Goal: Entertainment & Leisure: Consume media (video, audio)

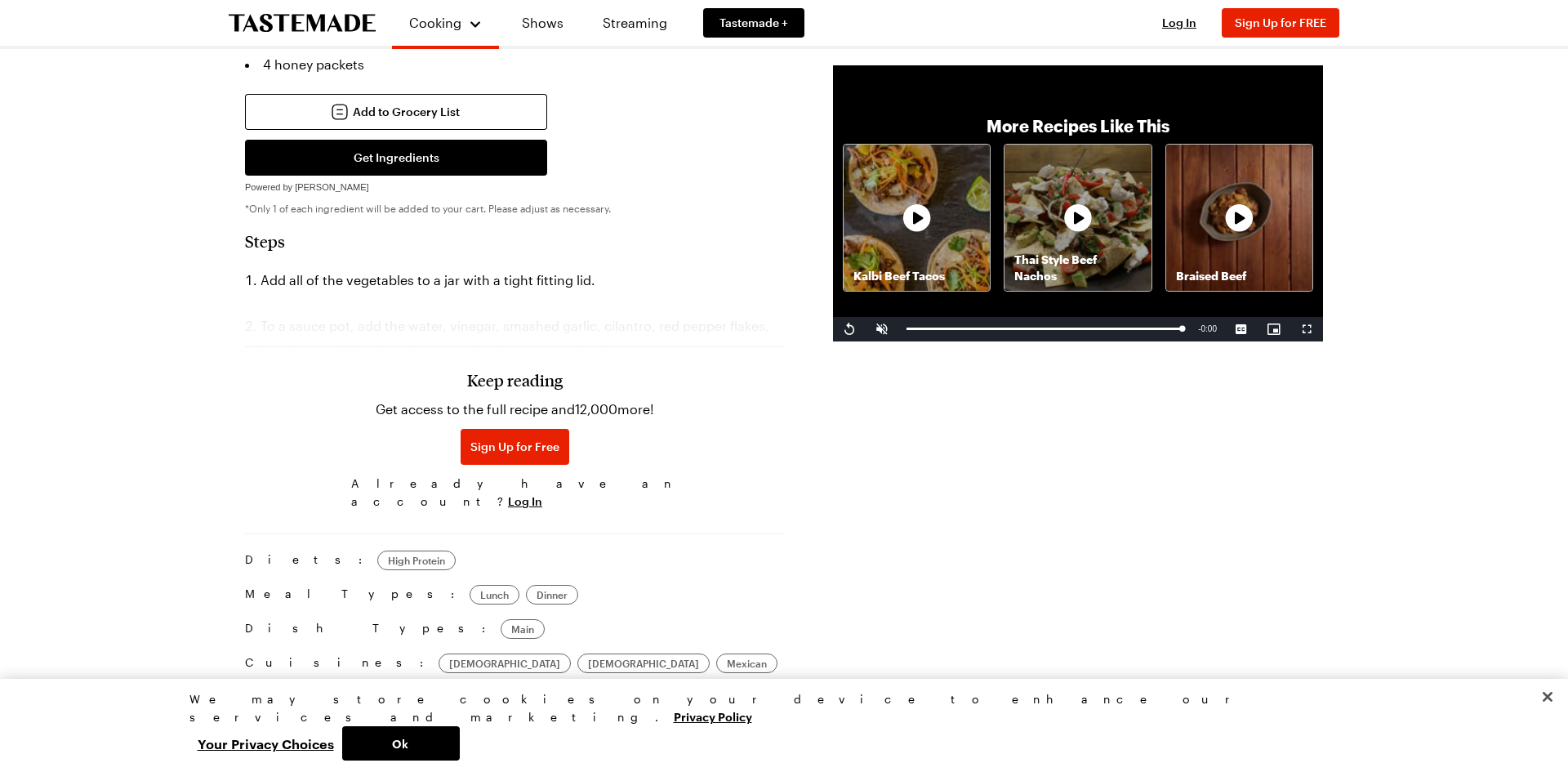
scroll to position [1152, 0]
click at [848, 329] on span "Video Player" at bounding box center [849, 329] width 33 height 0
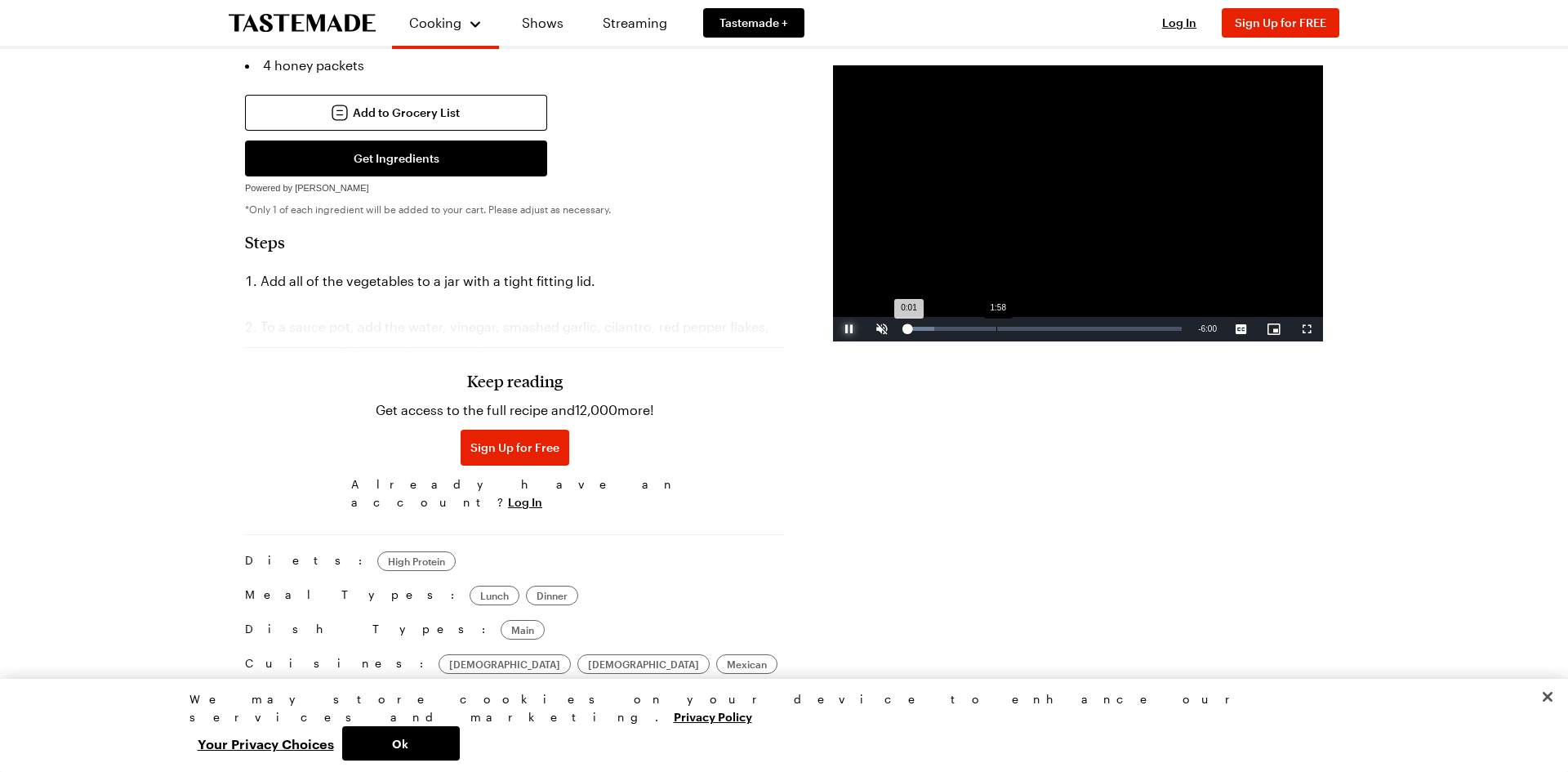
click at [995, 331] on div "Loaded : 9.97% 1:58 0:01" at bounding box center [1044, 329] width 291 height 25
click at [882, 329] on span "Video Player" at bounding box center [882, 329] width 33 height 0
click at [1006, 331] on div "Loaded : 59.84% 2:11 2:35" at bounding box center [1044, 329] width 291 height 25
click at [991, 331] on div "Loaded : 59.84% 1:51 2:12" at bounding box center [1044, 329] width 291 height 25
click at [977, 331] on div "Loaded : 51.53% 1:34 2:01" at bounding box center [1044, 329] width 291 height 25
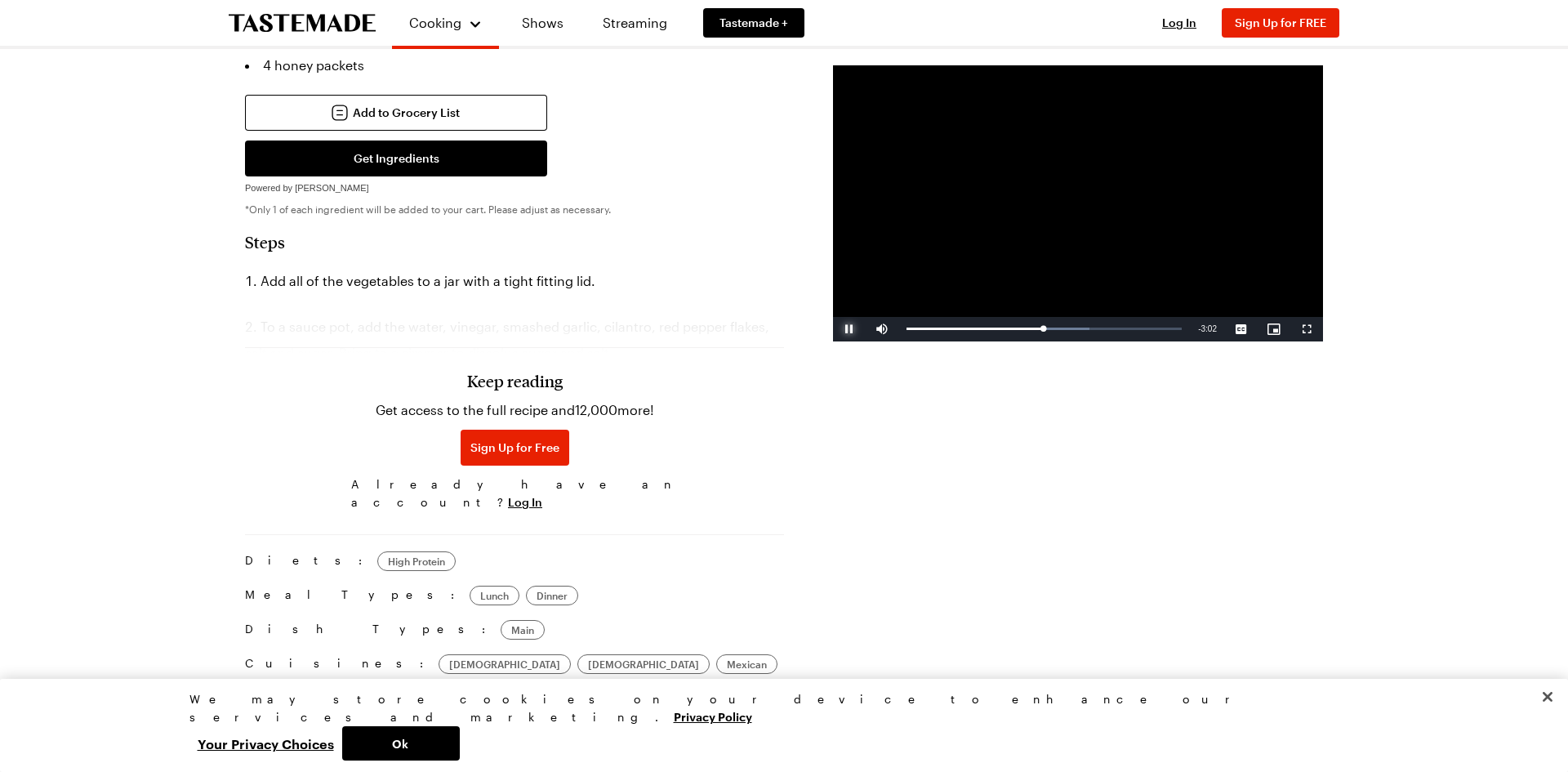
click at [848, 329] on span "Video Player" at bounding box center [849, 329] width 33 height 0
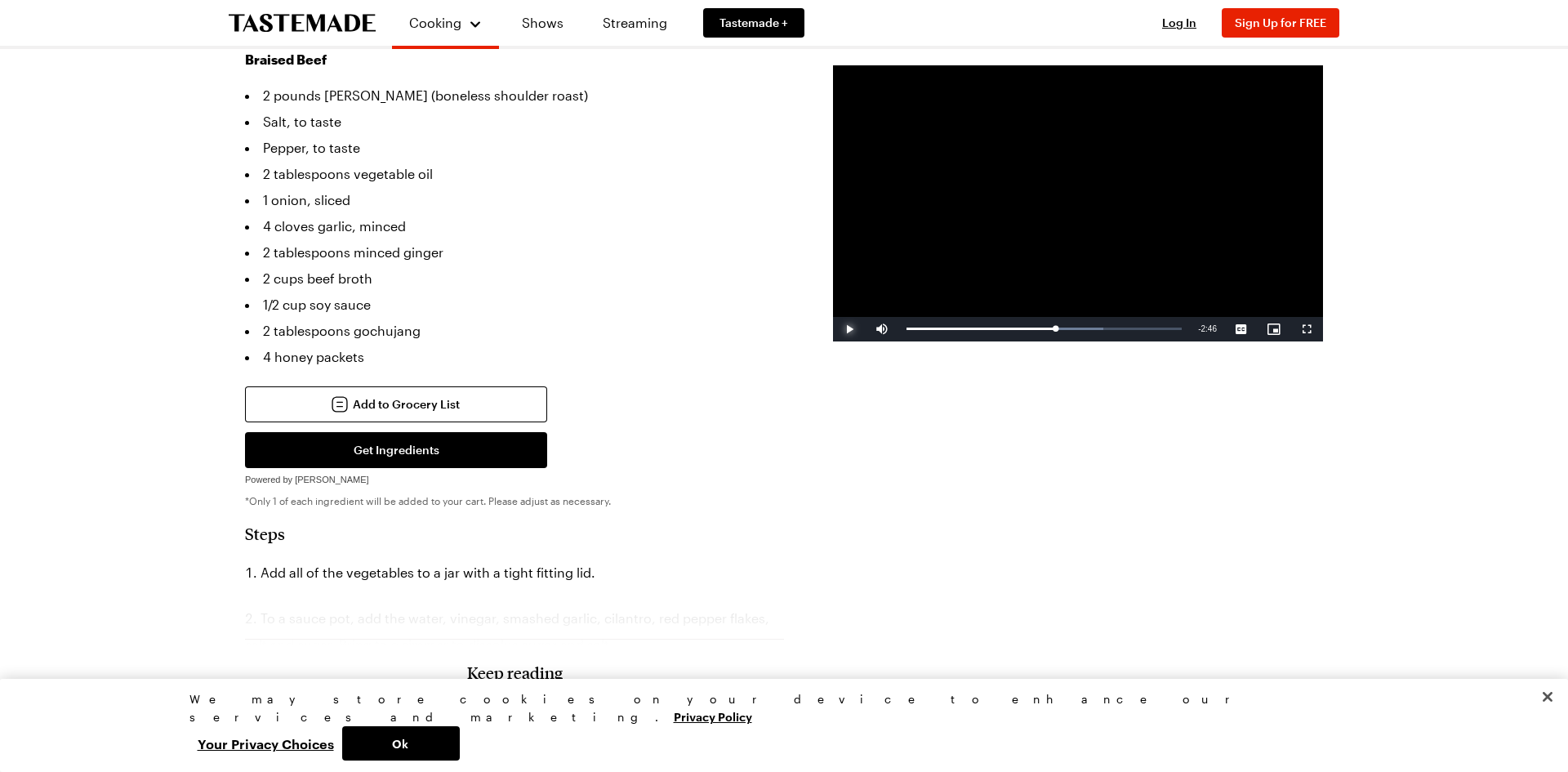
scroll to position [859, 0]
click at [851, 329] on span "Video Player" at bounding box center [849, 329] width 33 height 0
click at [1078, 328] on div "3:45" at bounding box center [1078, 328] width 1 height 4
click at [1093, 328] on div "4:05" at bounding box center [1093, 328] width 1 height 4
click at [1085, 328] on div "3:54" at bounding box center [1085, 328] width 1 height 4
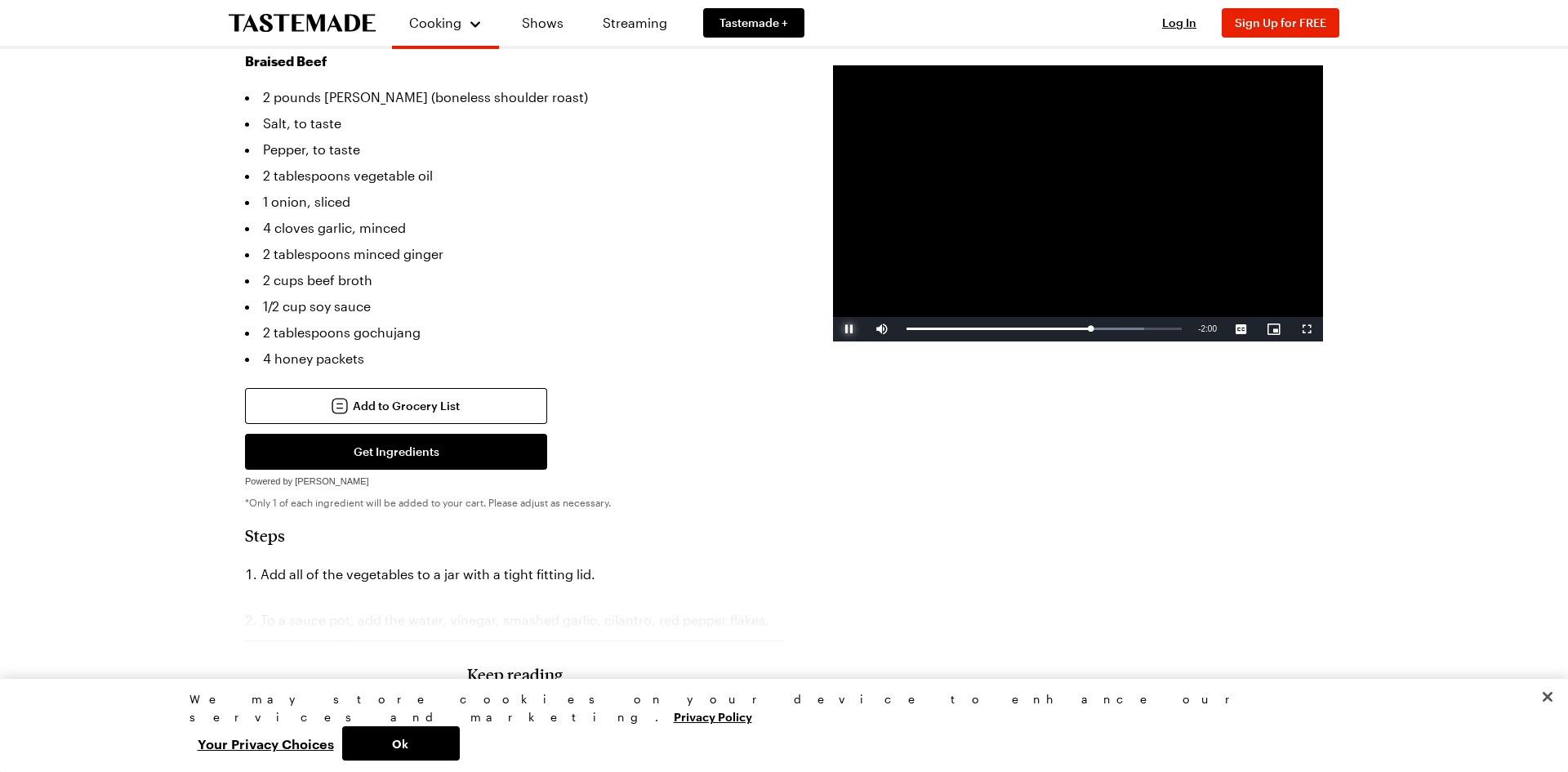
click at [853, 329] on span "Video Player" at bounding box center [849, 329] width 33 height 0
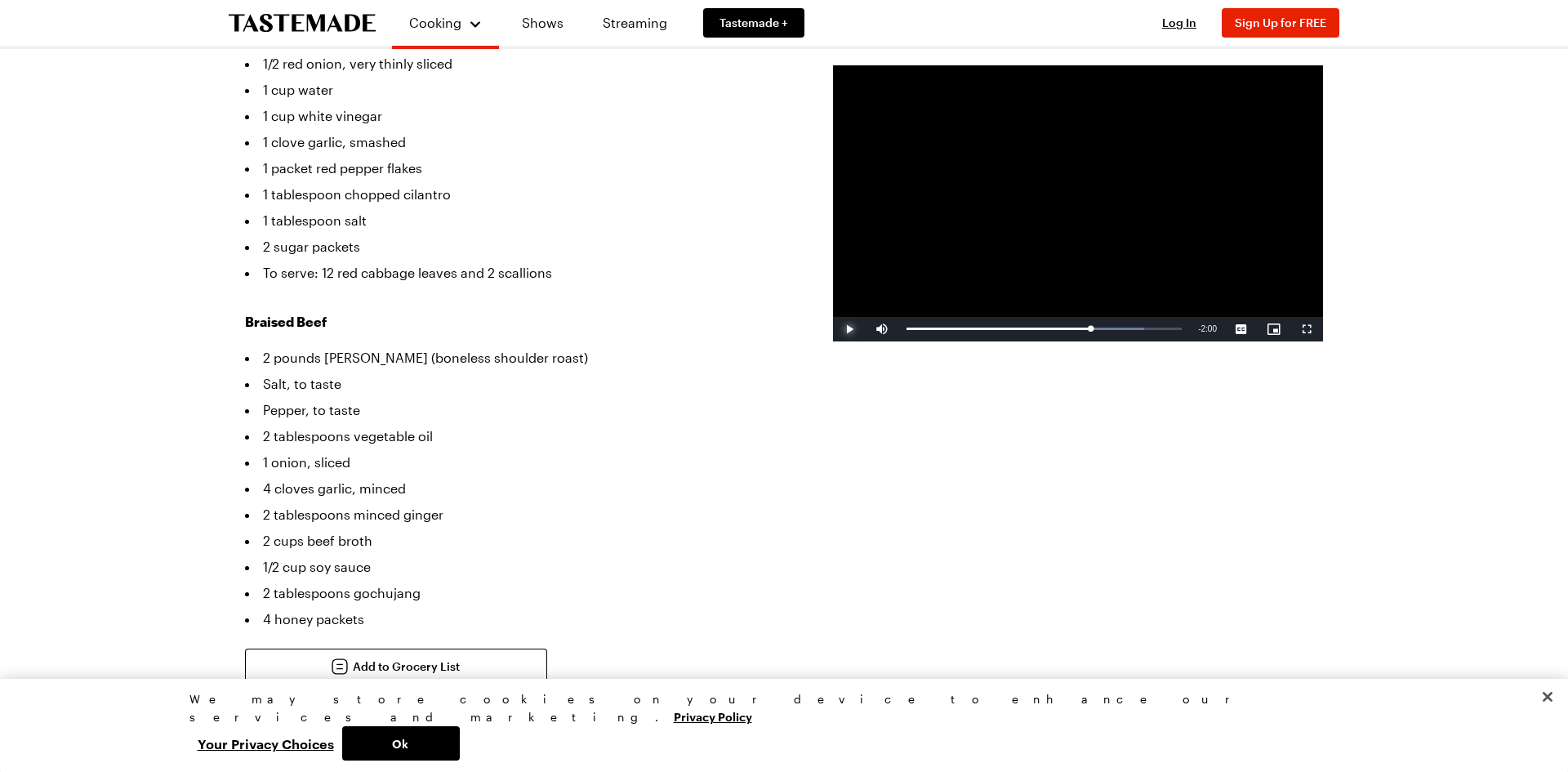
scroll to position [535, 0]
